Goal: Navigation & Orientation: Find specific page/section

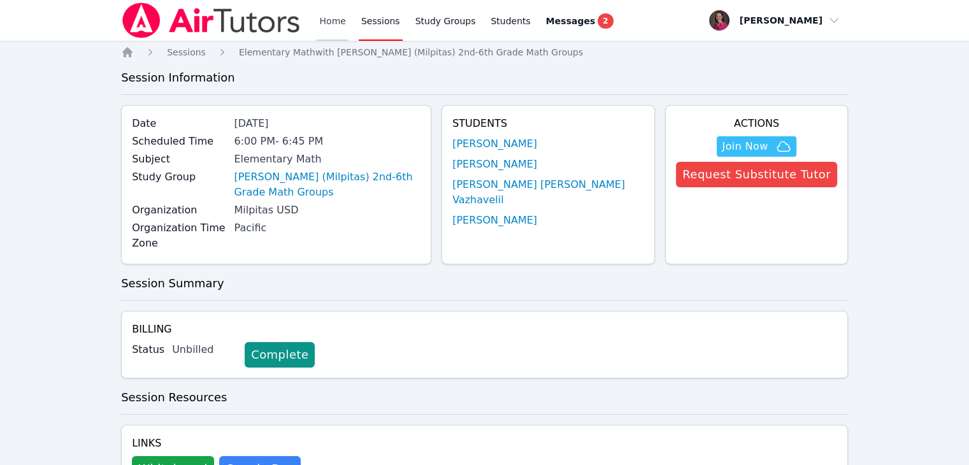
click at [332, 21] on link "Home" at bounding box center [332, 20] width 31 height 41
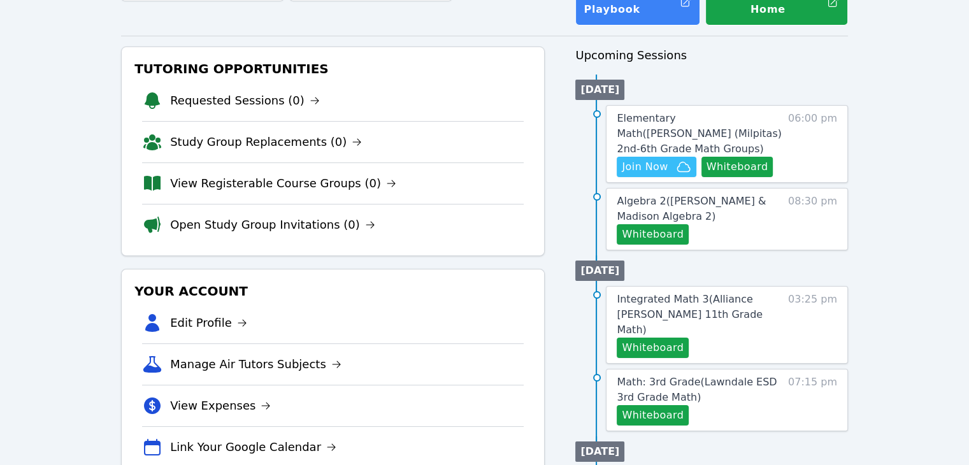
scroll to position [112, 0]
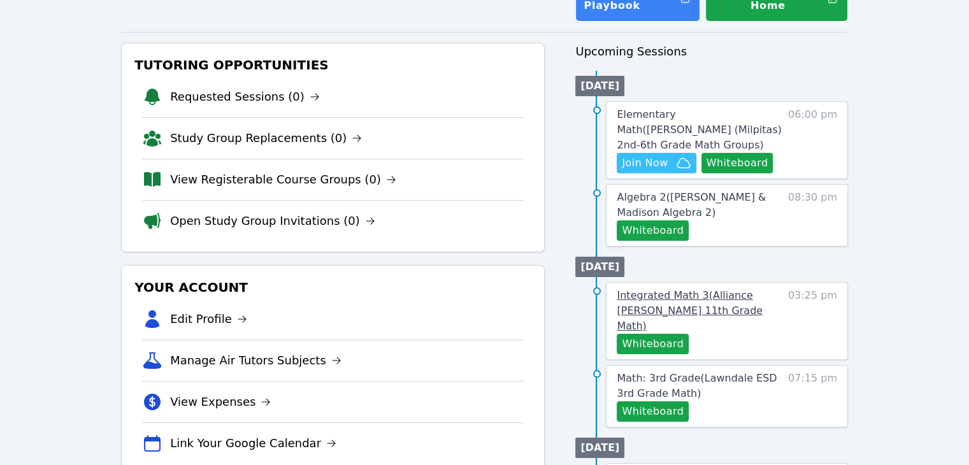
click at [652, 289] on span "Integrated Math 3 ( Alliance McKinzie 11th Grade Math )" at bounding box center [690, 310] width 146 height 43
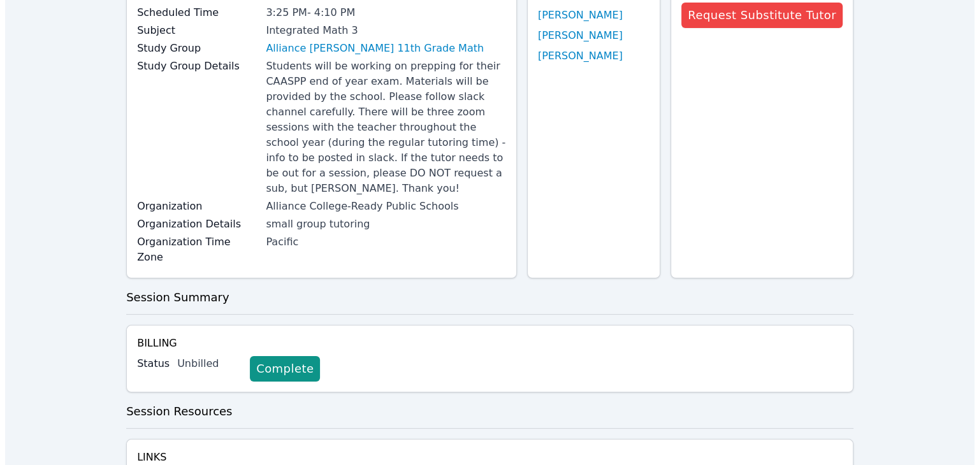
scroll to position [174, 0]
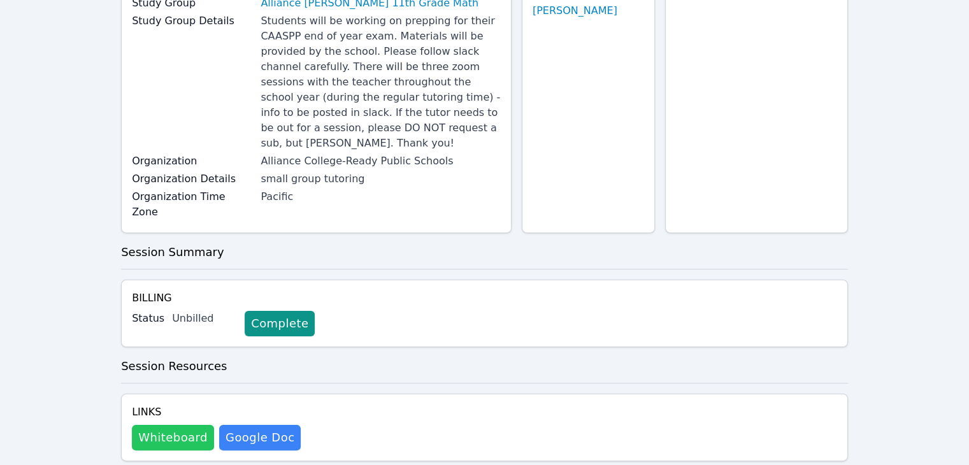
click at [171, 425] on button "Whiteboard" at bounding box center [173, 437] width 82 height 25
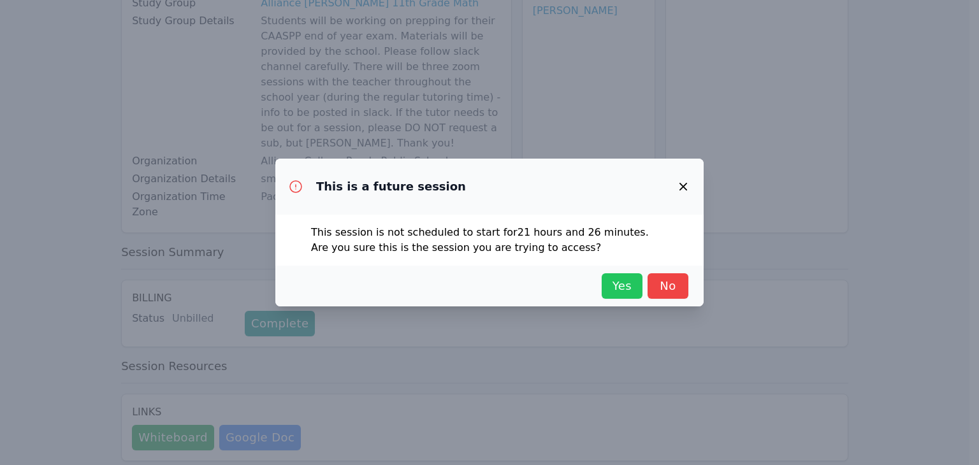
click at [621, 278] on span "Yes" at bounding box center [622, 286] width 28 height 18
